Goal: Task Accomplishment & Management: Use online tool/utility

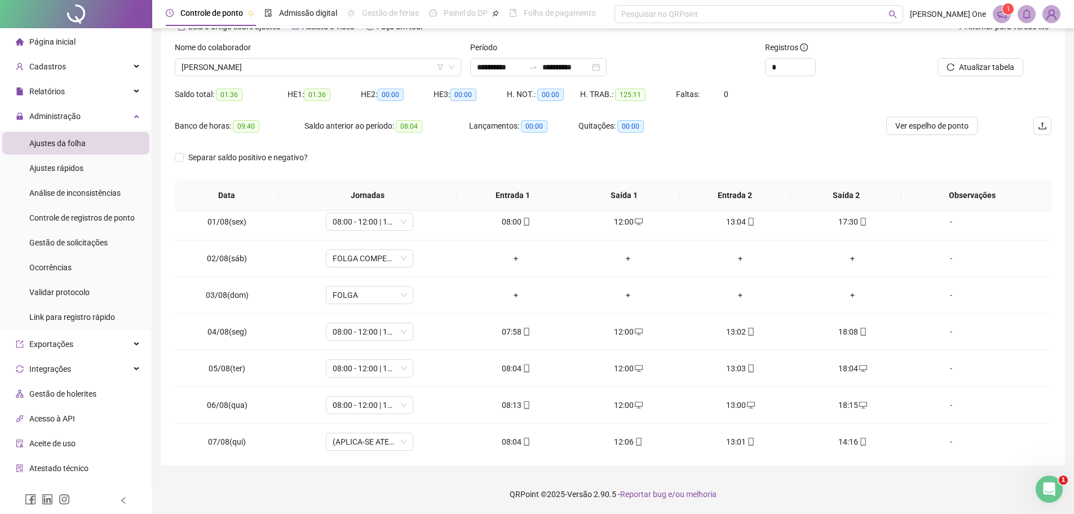
scroll to position [492, 0]
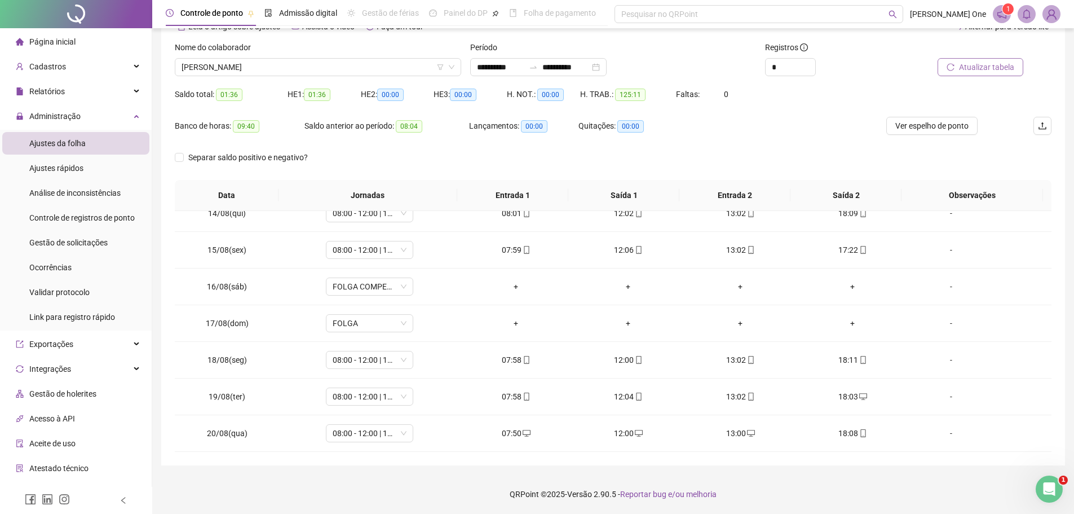
click at [963, 66] on span "Atualizar tabela" at bounding box center [986, 67] width 55 height 12
click at [949, 63] on icon "reload" at bounding box center [951, 67] width 8 height 8
click at [90, 142] on li "Ajustes da folha" at bounding box center [75, 143] width 147 height 23
click at [92, 148] on li "Ajustes da folha" at bounding box center [75, 143] width 147 height 23
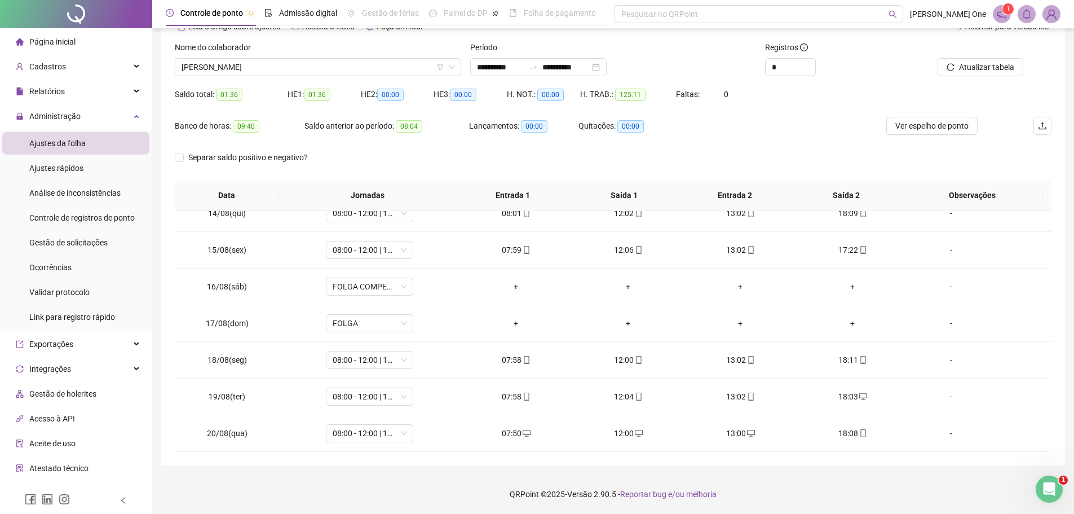
click at [74, 40] on span "Página inicial" at bounding box center [52, 41] width 46 height 9
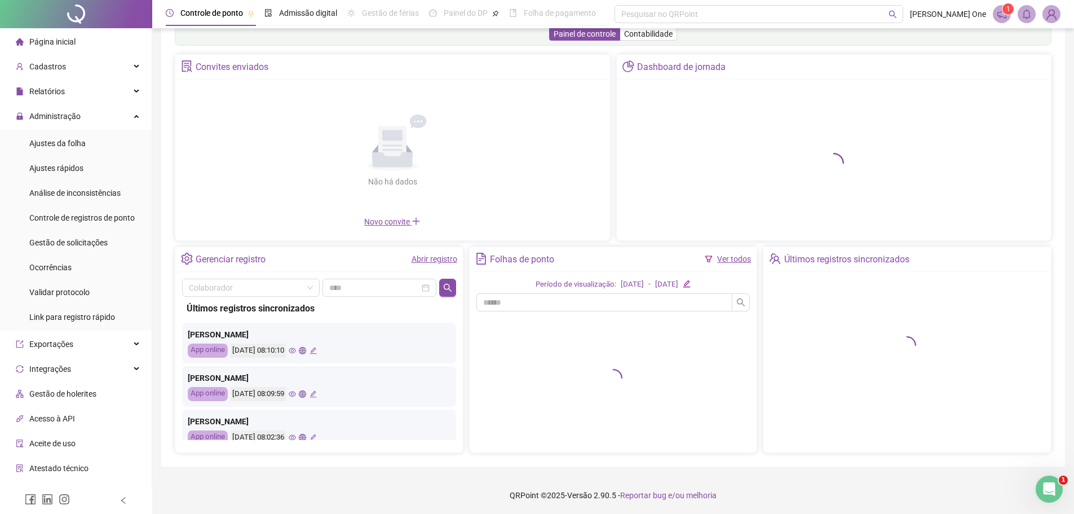
scroll to position [30, 0]
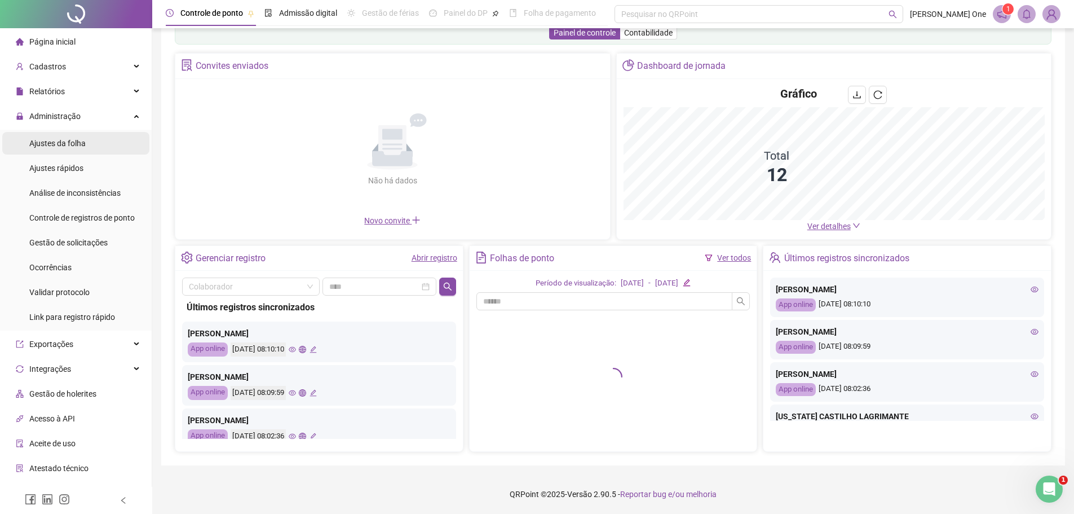
click at [65, 142] on span "Ajustes da folha" at bounding box center [57, 143] width 56 height 9
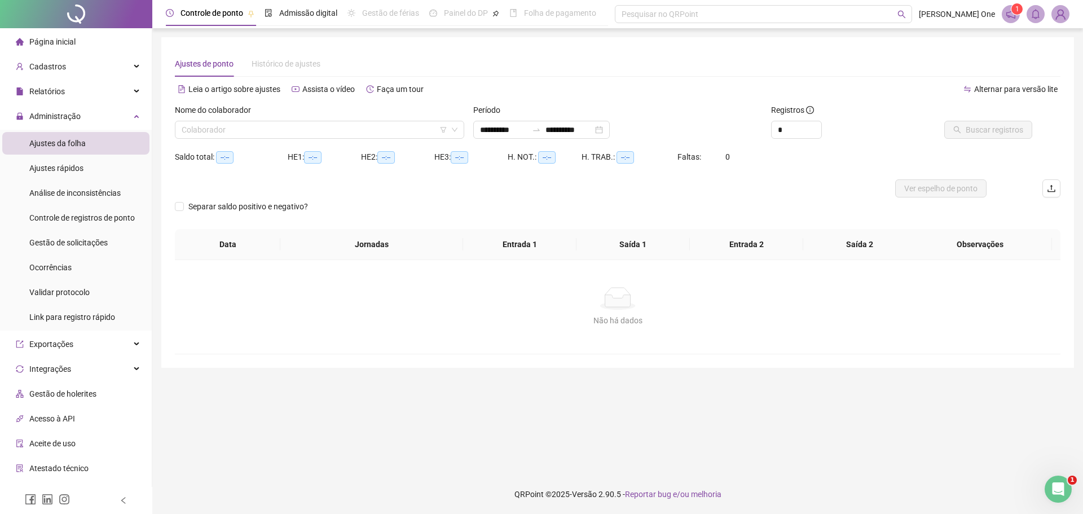
type input "**********"
